Goal: Task Accomplishment & Management: Use online tool/utility

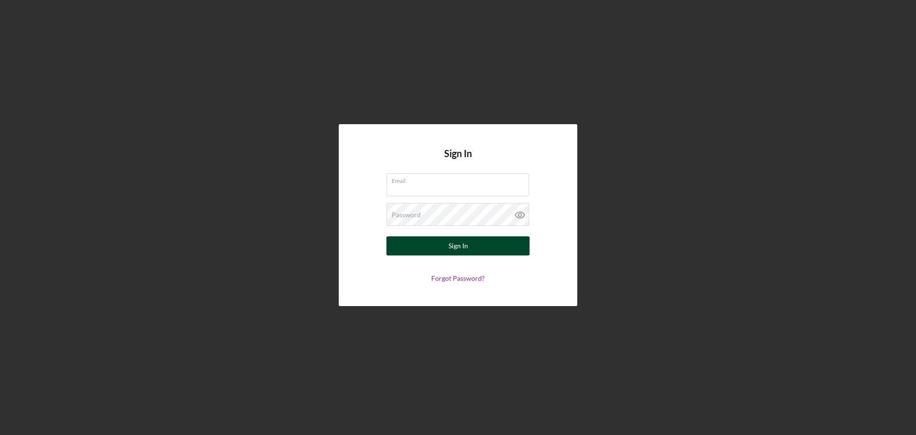
type input "[PERSON_NAME][EMAIL_ADDRESS][PERSON_NAME][DOMAIN_NAME]"
click at [442, 245] on button "Sign In" at bounding box center [457, 245] width 143 height 19
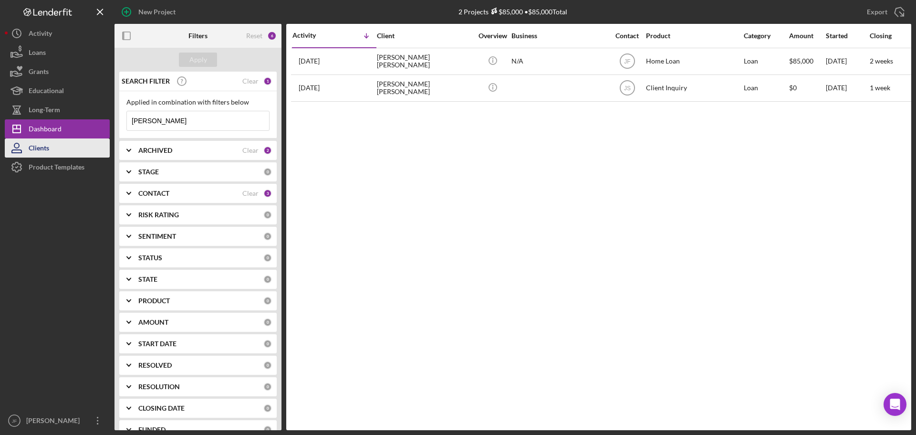
click at [58, 143] on button "Clients" at bounding box center [57, 147] width 105 height 19
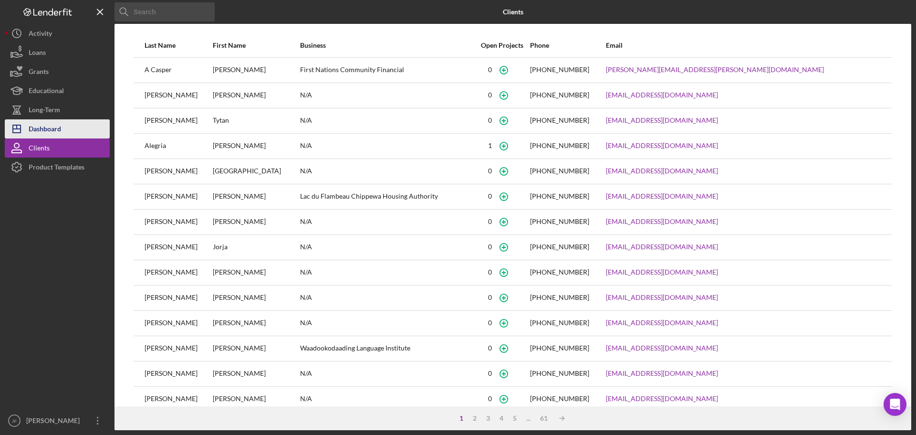
click at [42, 129] on div "Dashboard" at bounding box center [45, 129] width 32 height 21
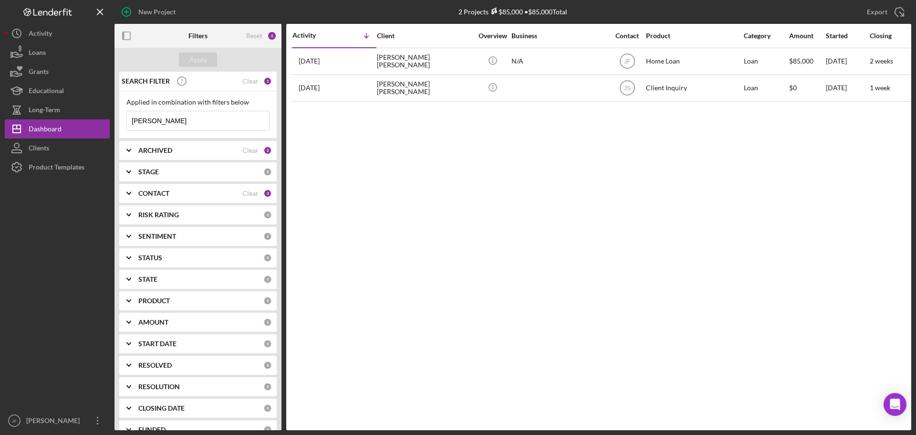
click at [264, 190] on div "3" at bounding box center [267, 193] width 9 height 9
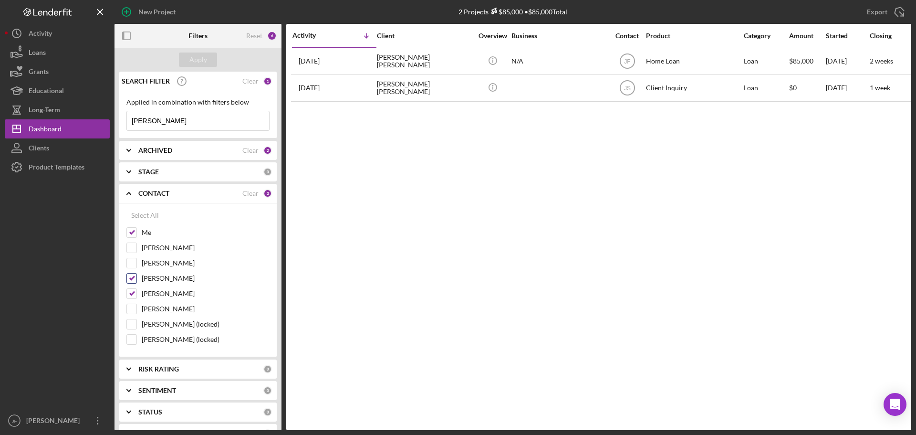
click at [135, 280] on input "[PERSON_NAME]" at bounding box center [132, 278] width 10 height 10
checkbox input "false"
click at [133, 290] on input "[PERSON_NAME]" at bounding box center [132, 294] width 10 height 10
checkbox input "false"
click at [178, 118] on input "[PERSON_NAME]" at bounding box center [198, 120] width 142 height 19
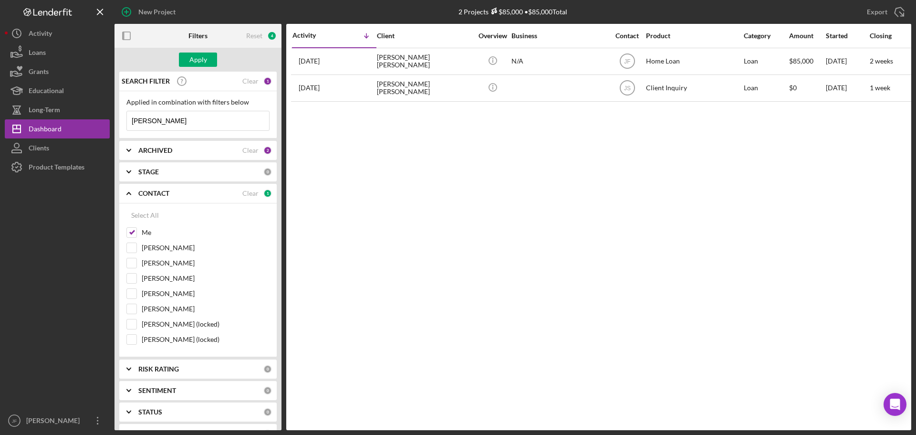
click at [178, 118] on input "[PERSON_NAME]" at bounding box center [198, 120] width 142 height 19
click at [197, 62] on div "Apply" at bounding box center [198, 59] width 18 height 14
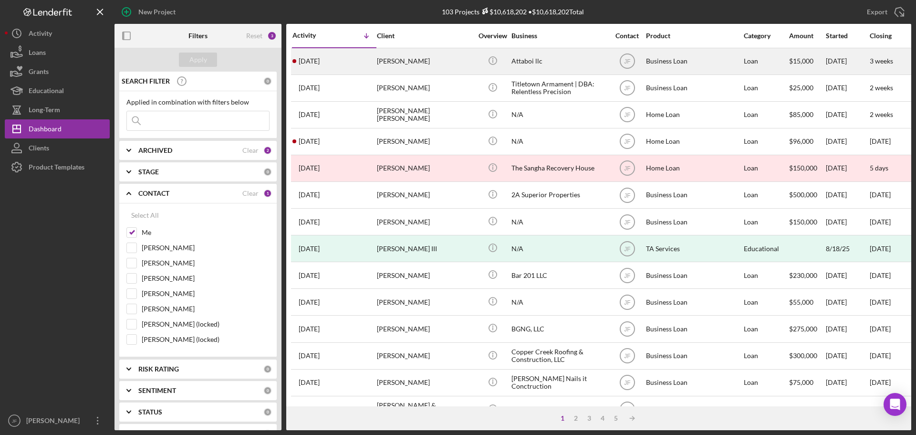
click at [412, 62] on div "[PERSON_NAME]" at bounding box center [424, 61] width 95 height 25
